Goal: Task Accomplishment & Management: Complete application form

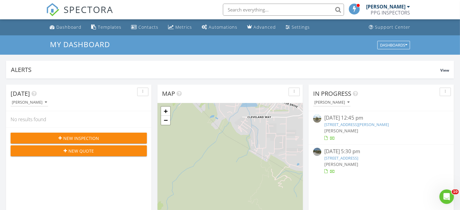
click at [90, 138] on span "New Inspection" at bounding box center [81, 138] width 36 height 6
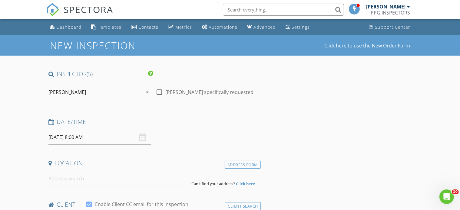
click at [105, 138] on input "08/28/2025 8:00 AM" at bounding box center [99, 137] width 102 height 15
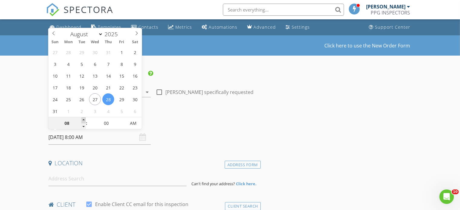
type input "09"
type input "08/28/2025 9:00 AM"
click at [82, 119] on span at bounding box center [83, 120] width 4 height 6
type input "10"
type input "08/28/2025 10:00 AM"
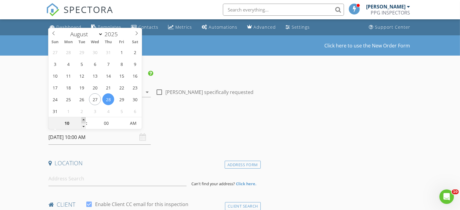
click at [82, 119] on span at bounding box center [83, 120] width 4 height 6
type input "11"
type input "08/28/2025 11:00 AM"
click at [82, 119] on span at bounding box center [83, 120] width 4 height 6
type input "12"
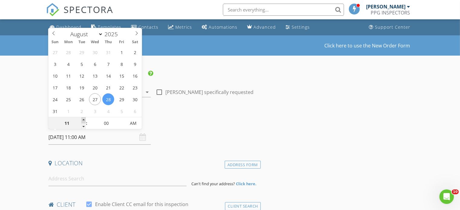
type input "08/28/2025 12:00 PM"
click at [82, 119] on span at bounding box center [83, 120] width 4 height 6
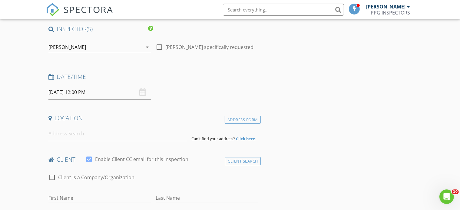
scroll to position [61, 0]
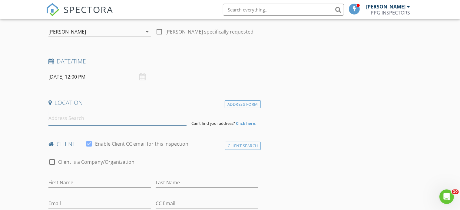
click at [94, 121] on input at bounding box center [117, 118] width 138 height 15
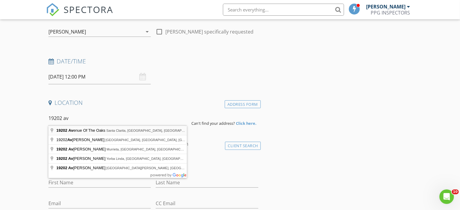
type input "19202 Avenue Of The Oaks, Santa Clarita, CA, USA"
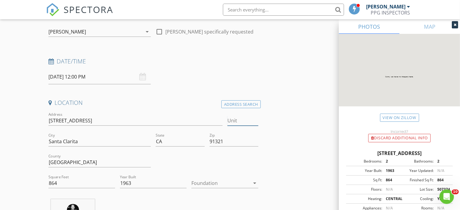
click at [235, 121] on input "Unit" at bounding box center [242, 121] width 31 height 10
type input "A"
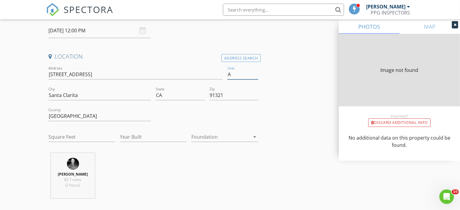
scroll to position [121, 0]
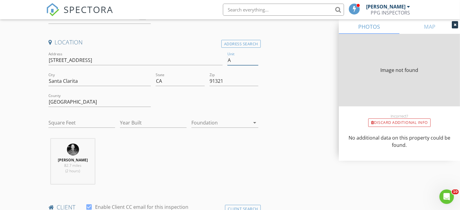
type input "864"
type input "1963"
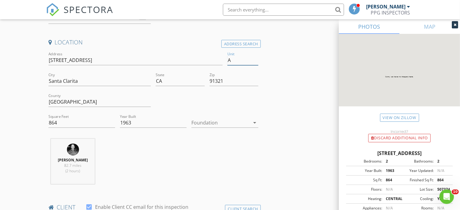
type input "A"
click at [183, 152] on div "Darren Mars 82.7 miles (2 hours)" at bounding box center [153, 164] width 215 height 50
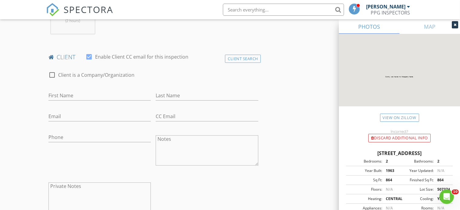
scroll to position [272, 0]
click at [92, 93] on input "First Name" at bounding box center [99, 95] width 102 height 10
type input "[PERSON_NAME] and [PERSON_NAME]"
click at [169, 94] on input "Last Name" at bounding box center [207, 95] width 102 height 10
type input "Good"
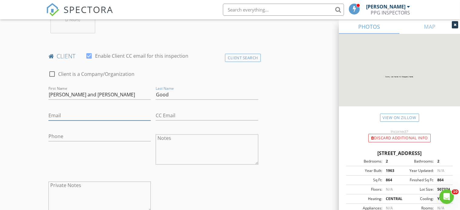
click at [99, 117] on input "Email" at bounding box center [99, 116] width 102 height 10
type input "[EMAIL_ADDRESS][DOMAIN_NAME]"
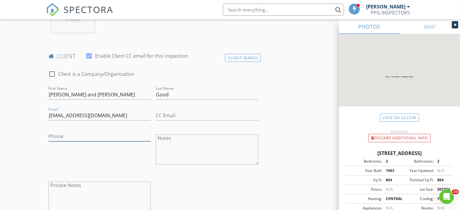
click at [74, 139] on input "Phone" at bounding box center [99, 137] width 102 height 10
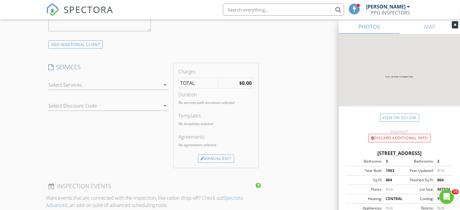
scroll to position [454, 0]
type input "[PHONE_NUMBER]"
click at [104, 87] on div at bounding box center [104, 84] width 112 height 10
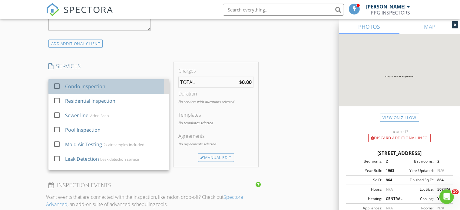
click at [103, 87] on div "Condo Inspection" at bounding box center [85, 86] width 40 height 7
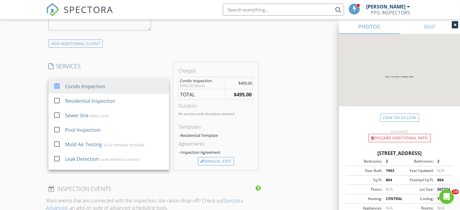
click at [275, 100] on div "INSPECTOR(S) check_box Darren Mars PRIMARY Darren Mars arrow_drop_down check_bo…" at bounding box center [230, 114] width 368 height 996
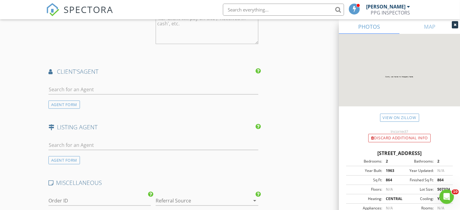
scroll to position [696, 0]
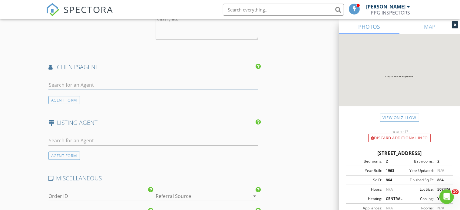
click at [106, 84] on input "text" at bounding box center [153, 85] width 210 height 10
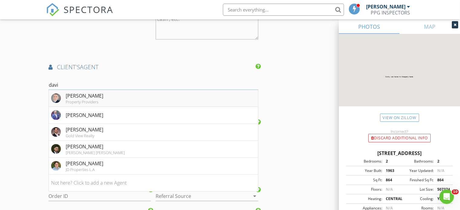
type input "davi"
click at [154, 99] on li "David Petikyan Property Providers" at bounding box center [153, 98] width 209 height 17
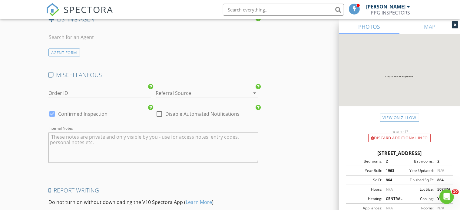
scroll to position [938, 0]
click at [199, 90] on div at bounding box center [198, 92] width 85 height 10
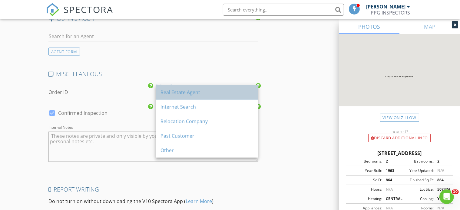
click at [190, 97] on div "Real Estate Agent" at bounding box center [206, 92] width 93 height 15
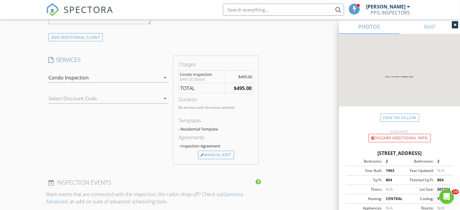
scroll to position [454, 0]
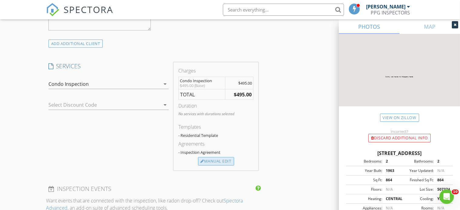
click at [220, 162] on div "Manual Edit" at bounding box center [216, 161] width 36 height 8
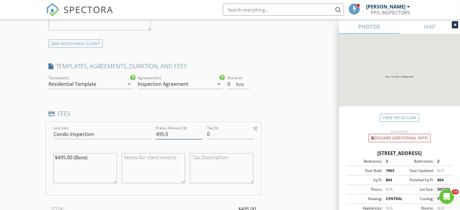
click at [163, 134] on input "495.0" at bounding box center [179, 135] width 46 height 10
type input "395.0"
click at [245, 82] on input "0.5" at bounding box center [238, 84] width 22 height 10
click at [245, 82] on input "1" at bounding box center [238, 84] width 22 height 10
type input "1.5"
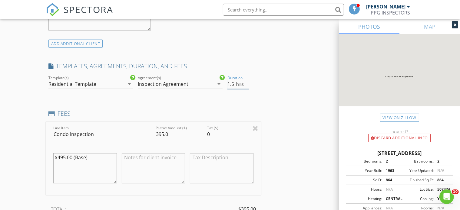
click at [245, 82] on input "1.5" at bounding box center [238, 84] width 22 height 10
click at [284, 103] on div "INSPECTOR(S) check_box Darren Mars PRIMARY Darren Mars arrow_drop_down check_bo…" at bounding box center [230, 214] width 368 height 1196
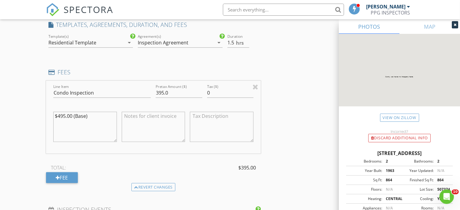
scroll to position [463, 0]
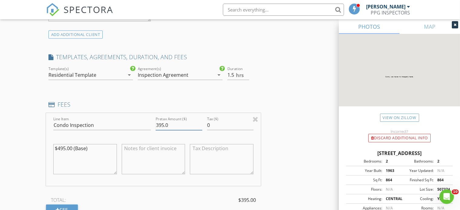
click at [163, 124] on input "395.0" at bounding box center [179, 125] width 46 height 10
type input "425.0"
click at [160, 169] on textarea at bounding box center [154, 159] width 64 height 30
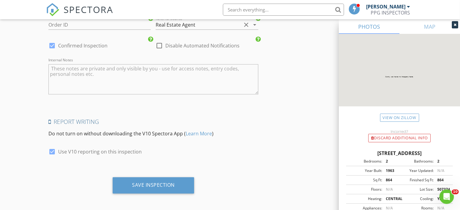
scroll to position [1068, 0]
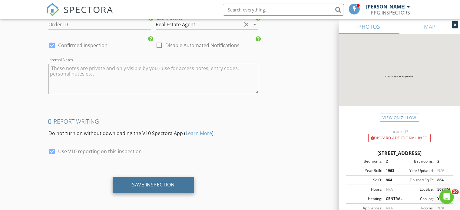
click at [150, 182] on div "Save Inspection" at bounding box center [153, 185] width 43 height 6
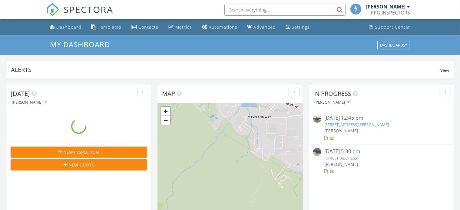
scroll to position [3, 3]
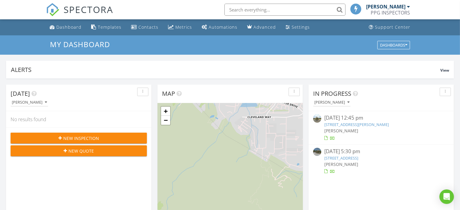
click at [262, 11] on input "text" at bounding box center [284, 10] width 121 height 12
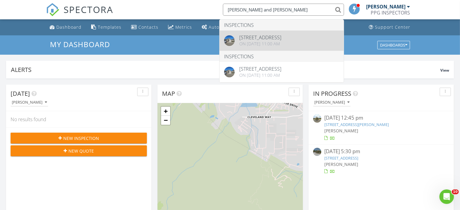
type input "[PERSON_NAME] and [PERSON_NAME]"
